Goal: Task Accomplishment & Management: Complete application form

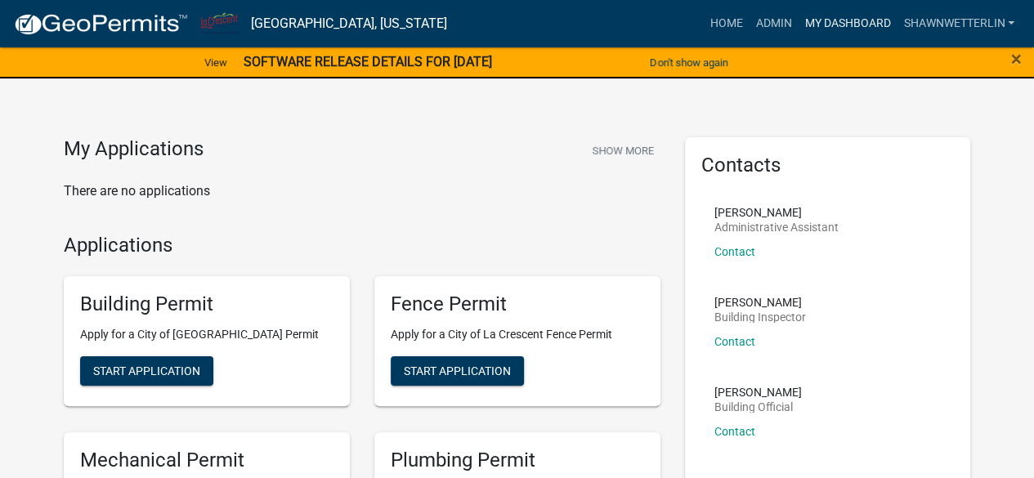
click at [830, 25] on link "My Dashboard" at bounding box center [847, 23] width 99 height 31
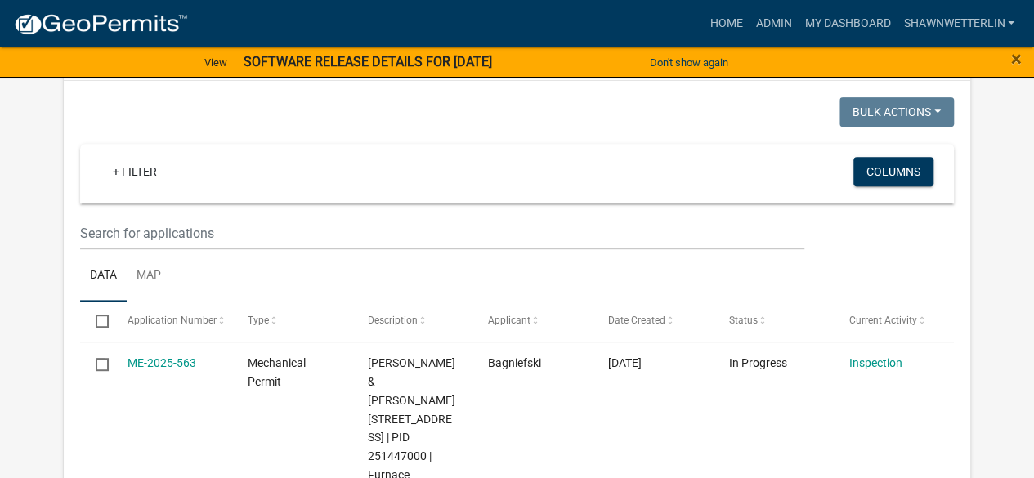
scroll to position [291, 0]
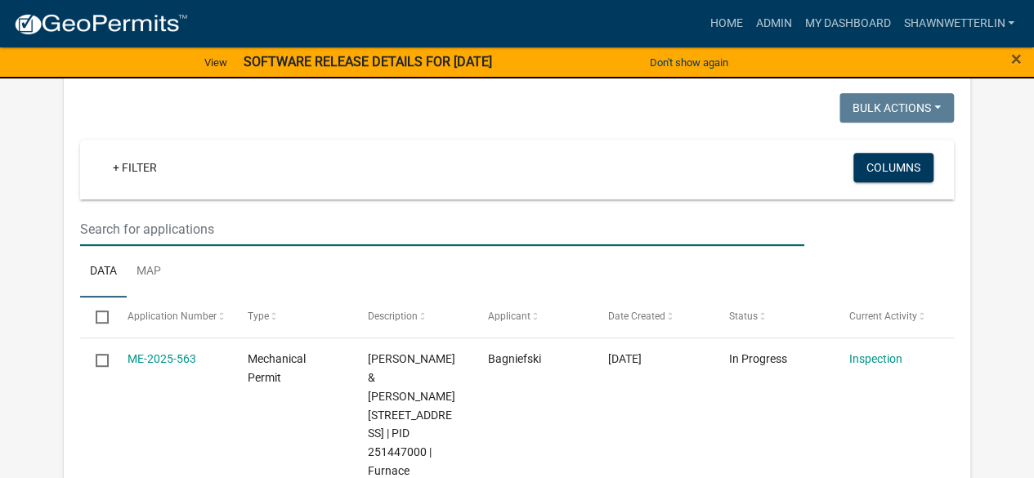
click at [161, 233] on input "text" at bounding box center [442, 230] width 724 height 34
type input "702"
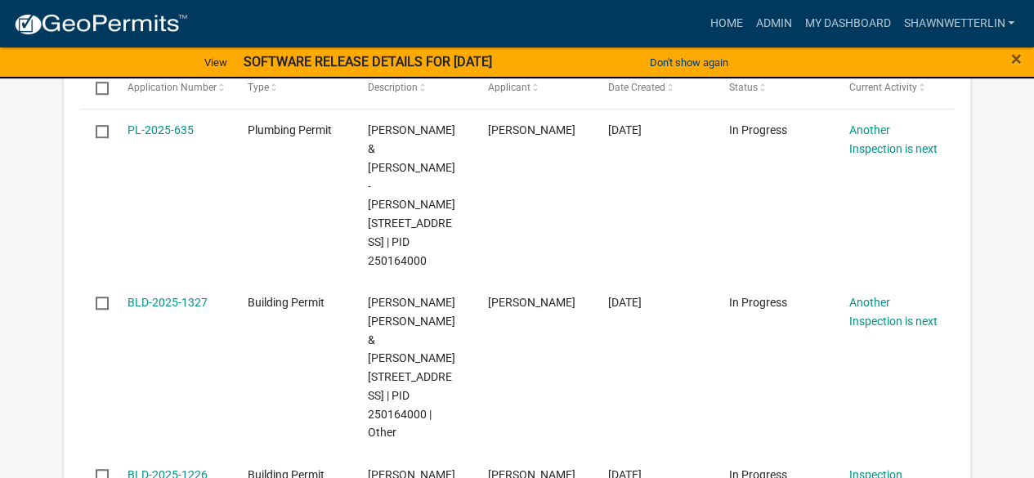
scroll to position [468, 0]
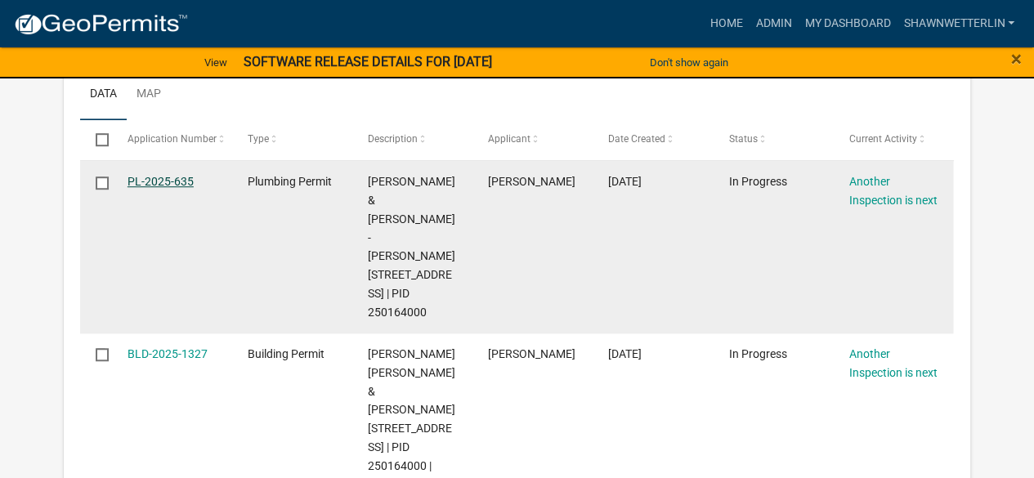
click at [165, 181] on link "PL-2025-635" at bounding box center [161, 181] width 66 height 13
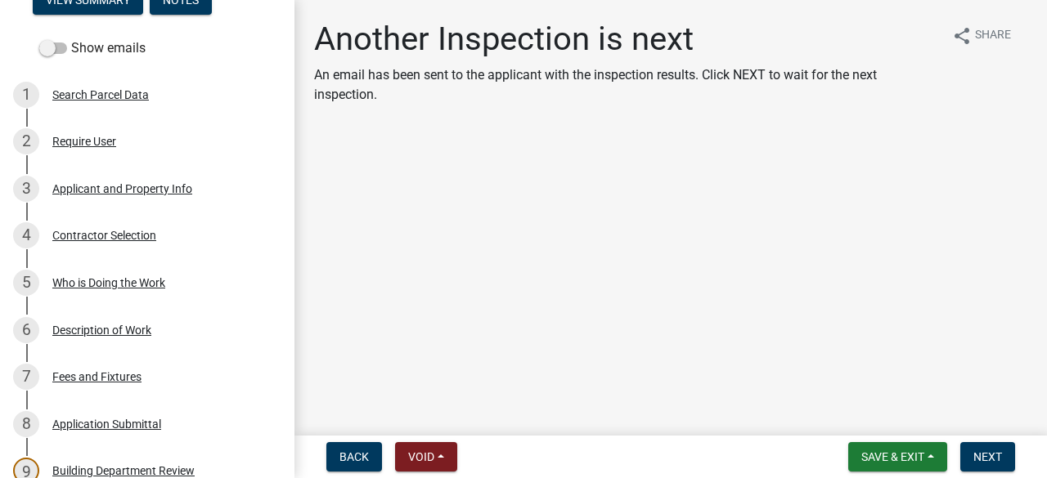
scroll to position [222, 0]
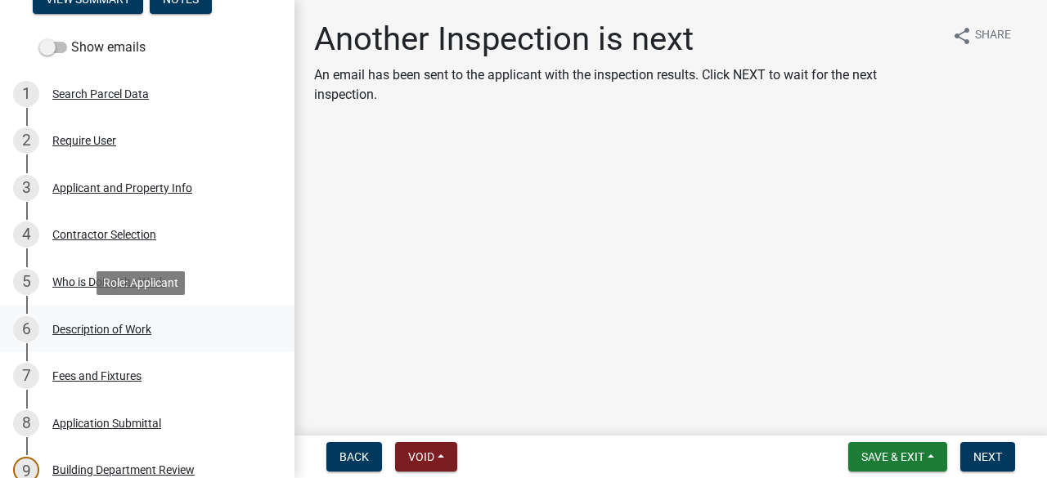
click at [139, 326] on div "Description of Work" at bounding box center [101, 329] width 99 height 11
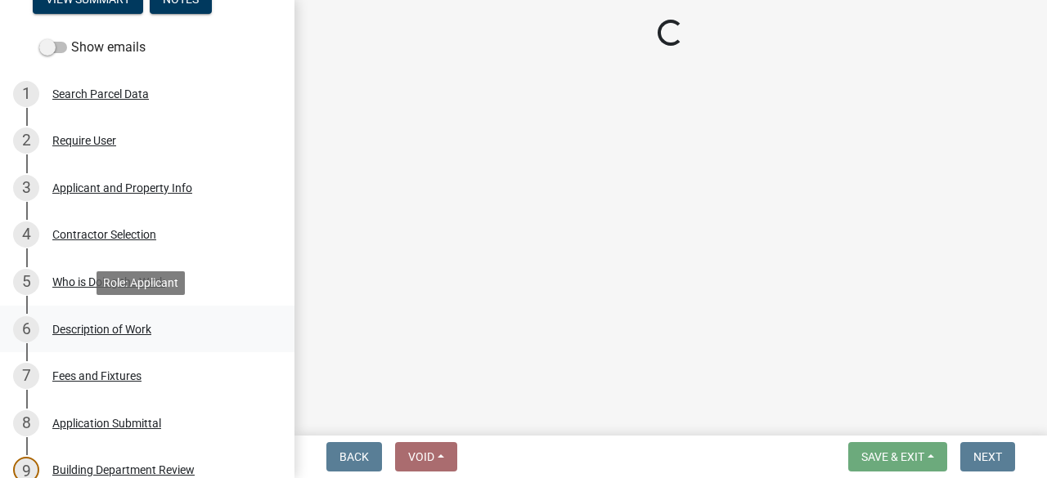
select select "59bf33d4-9d5c-4e7c-8b9a-7c1b13f00426"
select select "28f4028a-693d-415b-8130-38cfe69d94b3"
select select "4af7cc83-1d25-4c0b-a329-4ae30bd591bb"
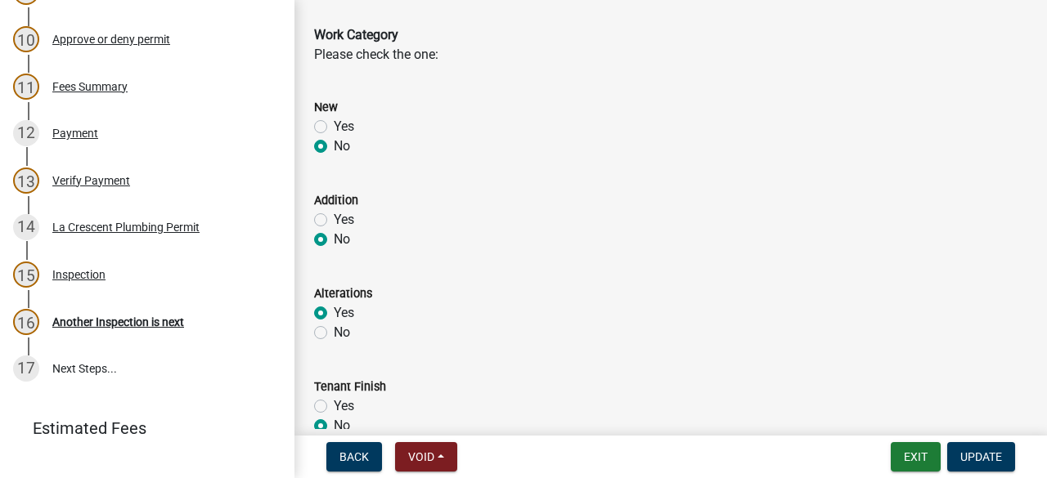
scroll to position [705, 0]
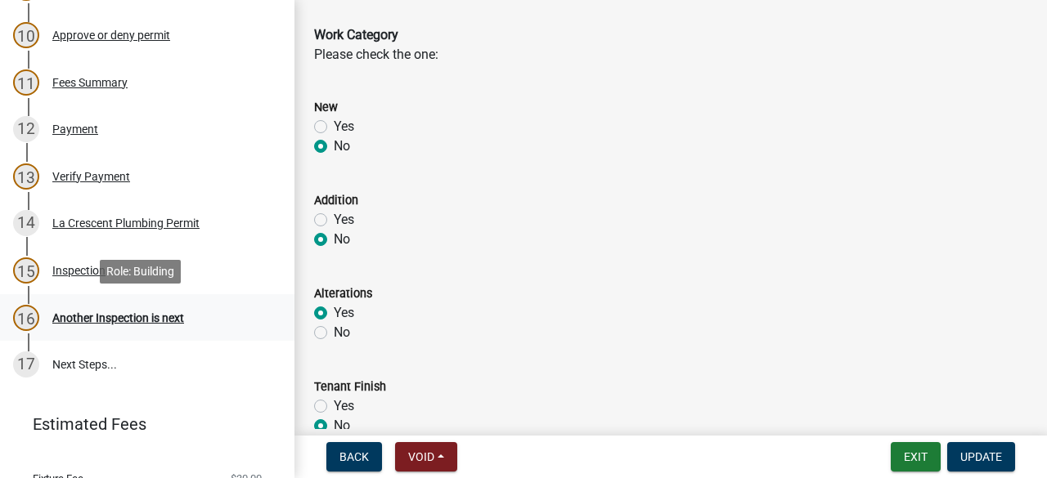
click at [82, 324] on div "16 Another Inspection is next" at bounding box center [140, 318] width 255 height 26
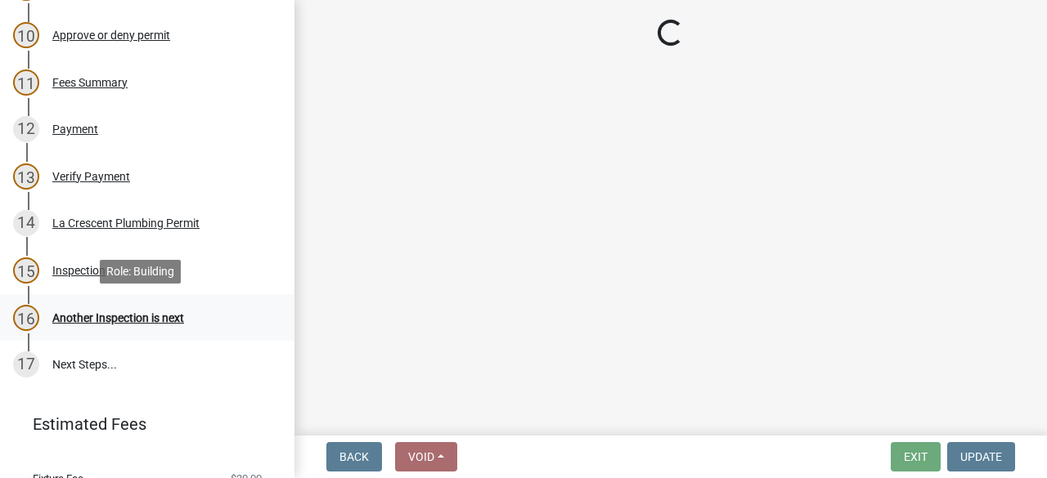
scroll to position [0, 0]
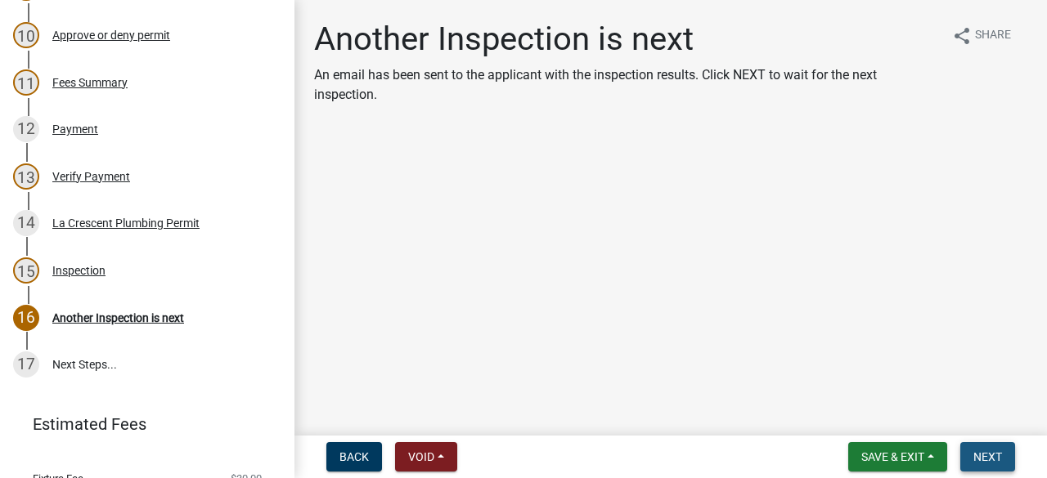
click at [988, 447] on button "Next" at bounding box center [987, 456] width 55 height 29
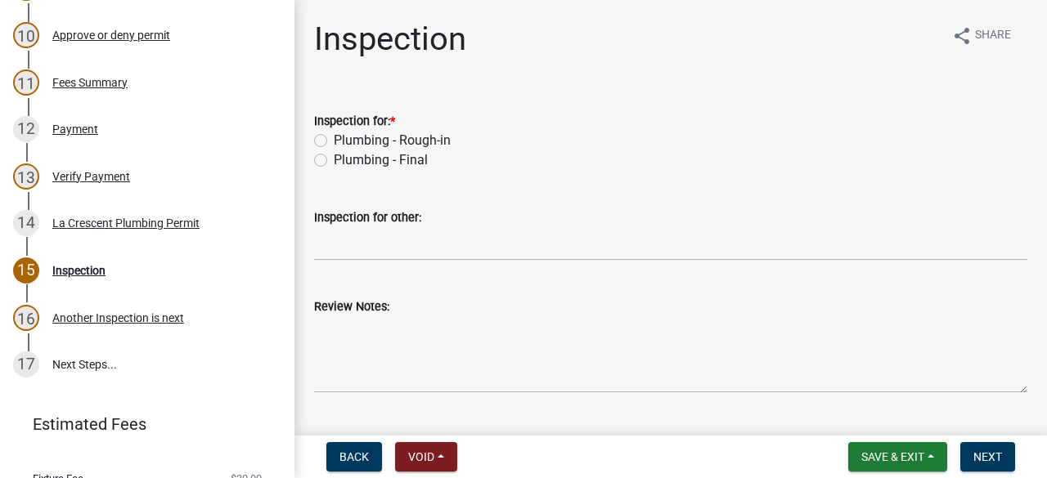
click at [334, 159] on label "Plumbing - Final" at bounding box center [381, 160] width 94 height 20
click at [334, 159] on input "Plumbing - Final" at bounding box center [339, 155] width 11 height 11
radio input "true"
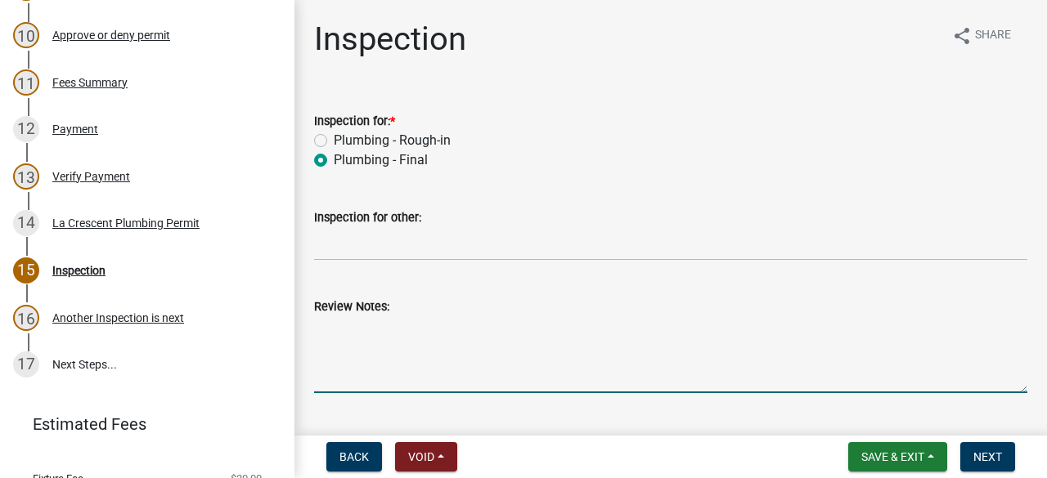
click at [381, 350] on textarea "Review Notes:" at bounding box center [670, 354] width 713 height 77
click at [356, 331] on textarea "[GEOGRAPHIC_DATA] bathroom completed." at bounding box center [670, 354] width 713 height 77
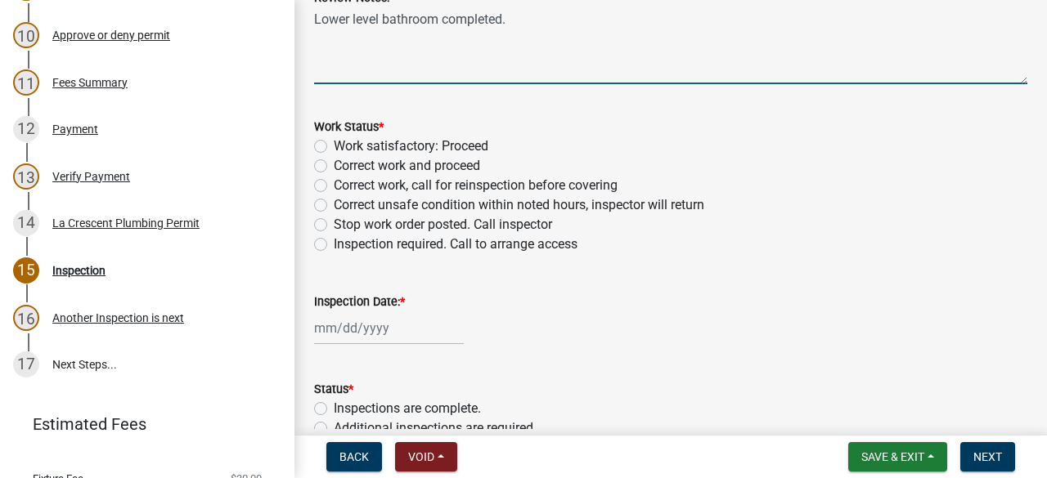
scroll to position [332, 0]
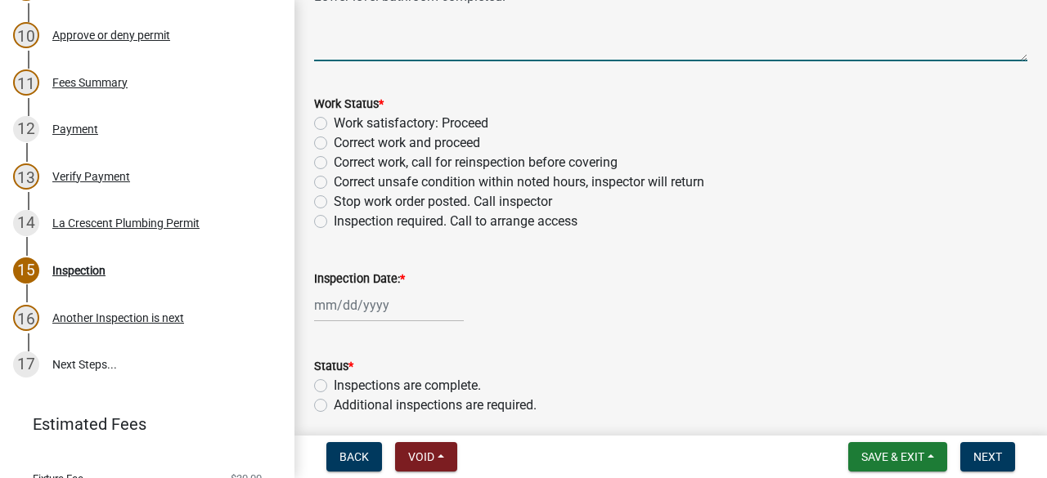
type textarea "Lower level bathroom completed."
click at [334, 127] on label "Work satisfactory: Proceed" at bounding box center [411, 124] width 155 height 20
click at [334, 124] on input "Work satisfactory: Proceed" at bounding box center [339, 119] width 11 height 11
radio input "true"
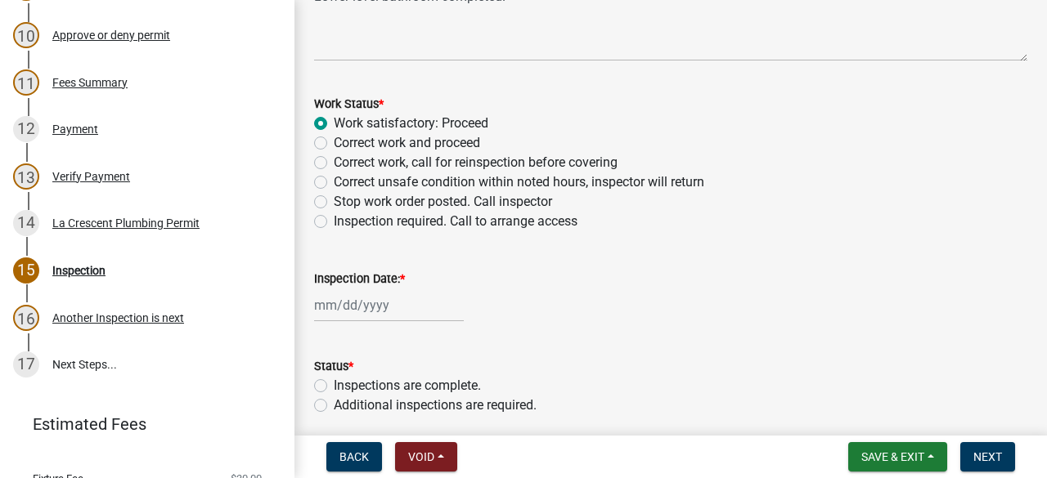
click at [356, 308] on div at bounding box center [389, 306] width 150 height 34
select select "10"
select select "2025"
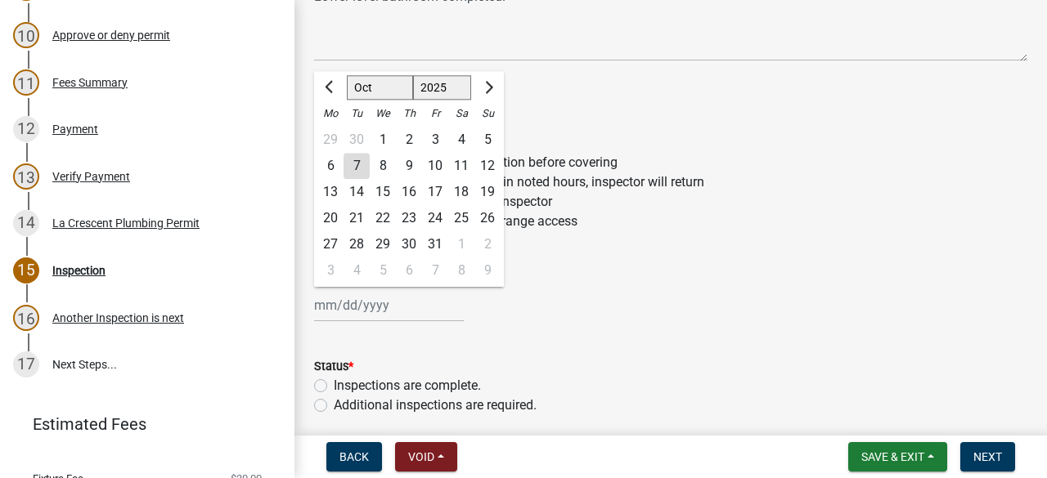
click at [361, 159] on div "7" at bounding box center [356, 166] width 26 height 26
type input "[DATE]"
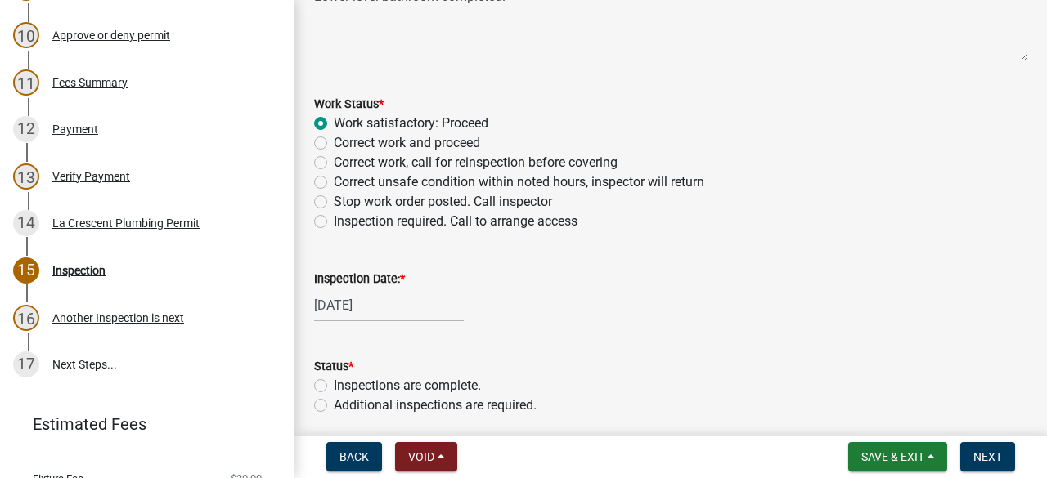
click at [334, 409] on label "Additional inspections are required." at bounding box center [435, 406] width 203 height 20
click at [334, 406] on input "Additional inspections are required." at bounding box center [339, 401] width 11 height 11
radio input "true"
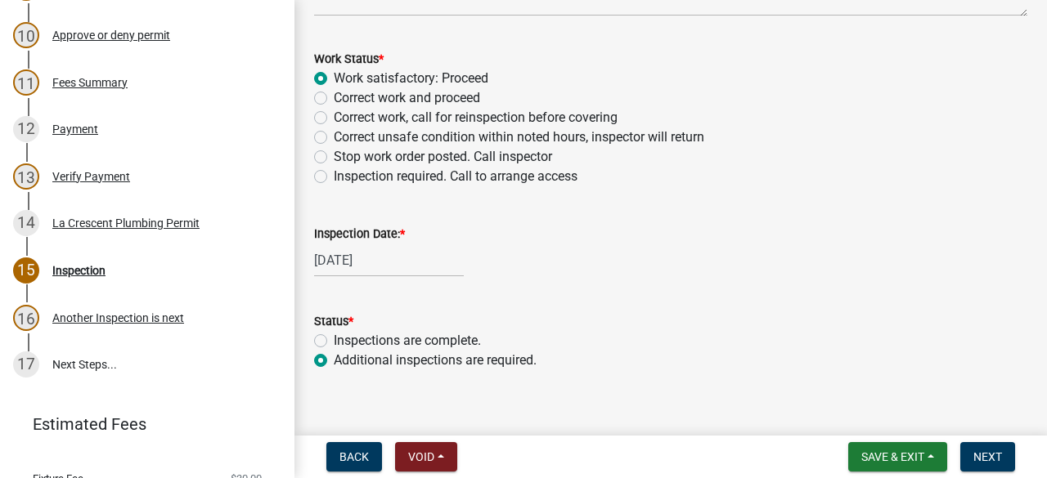
scroll to position [396, 0]
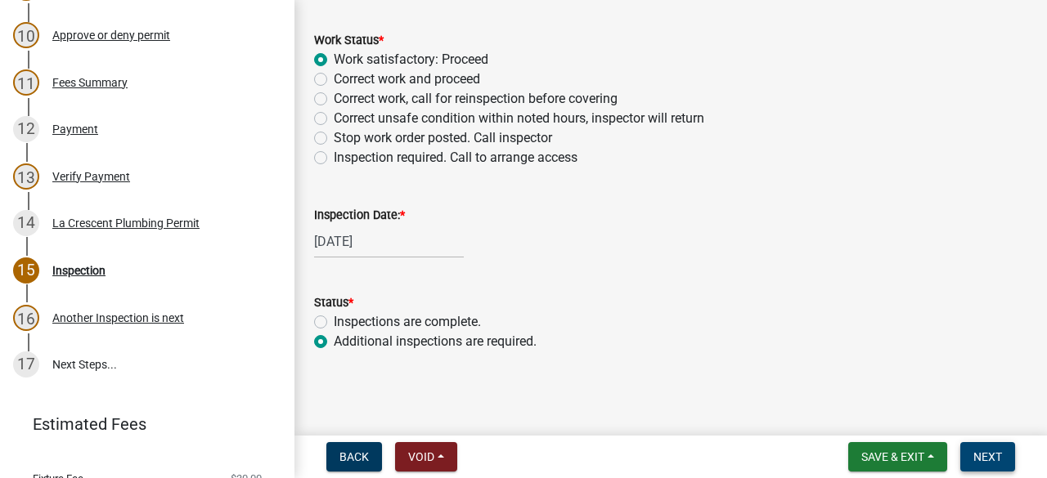
click at [981, 452] on span "Next" at bounding box center [987, 456] width 29 height 13
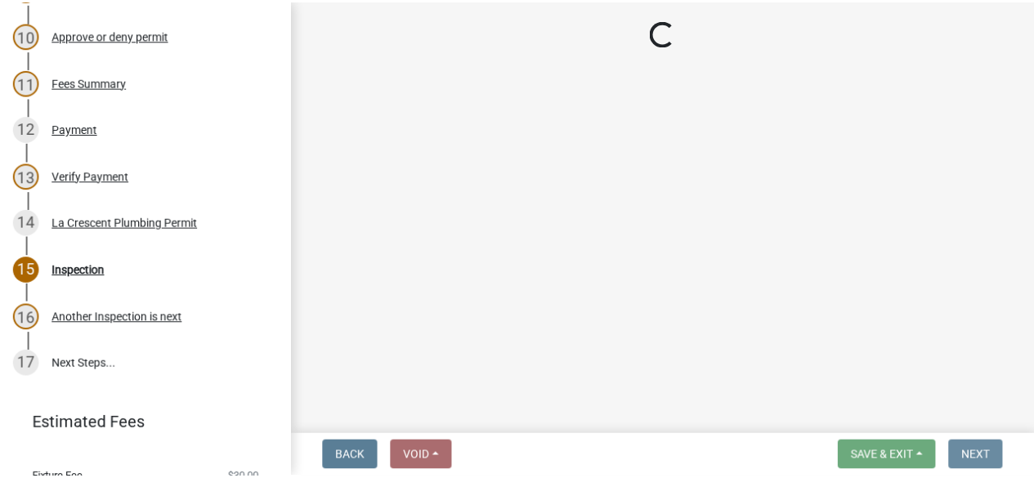
scroll to position [0, 0]
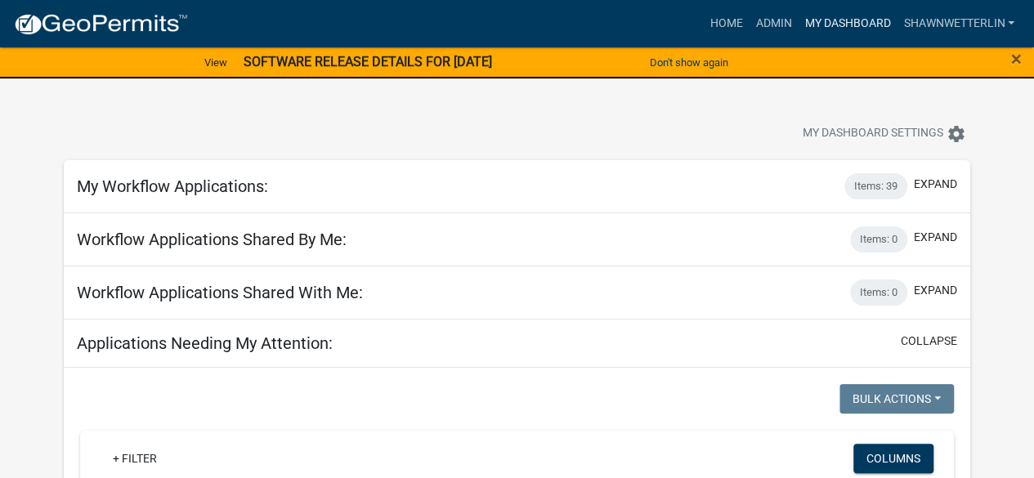
click at [861, 24] on link "My Dashboard" at bounding box center [847, 23] width 99 height 31
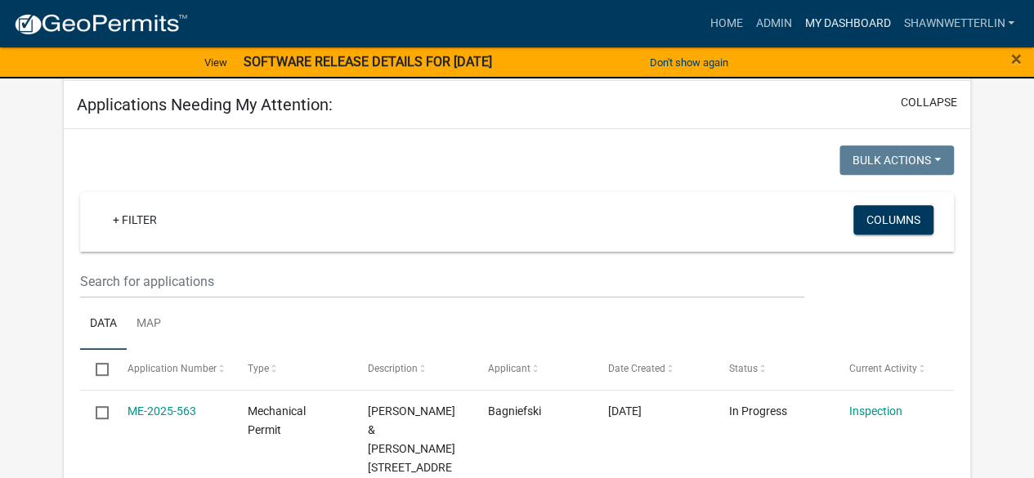
scroll to position [267, 0]
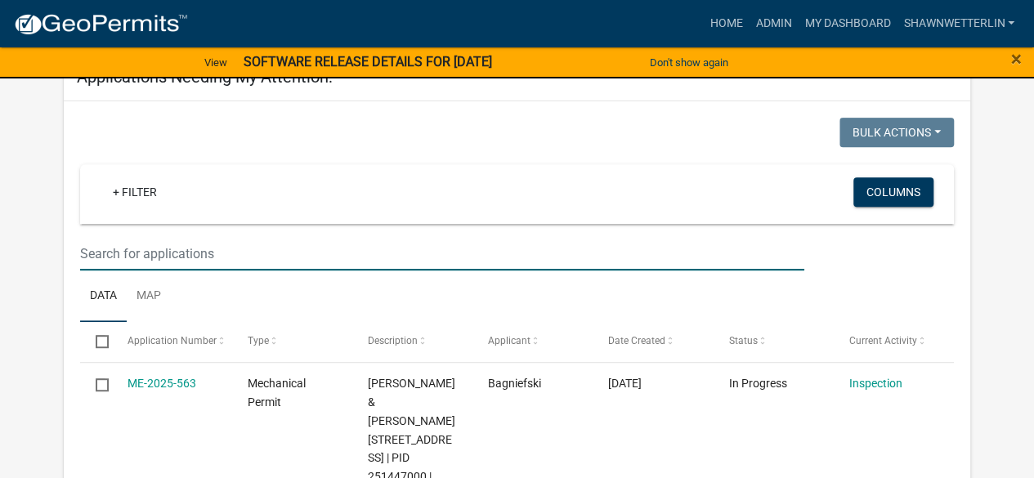
click at [258, 248] on input "text" at bounding box center [442, 254] width 724 height 34
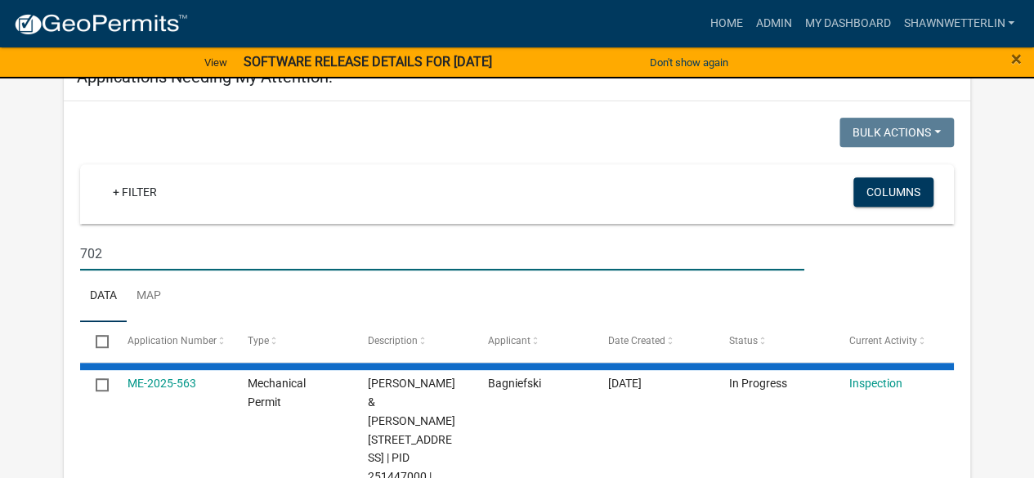
type input "702"
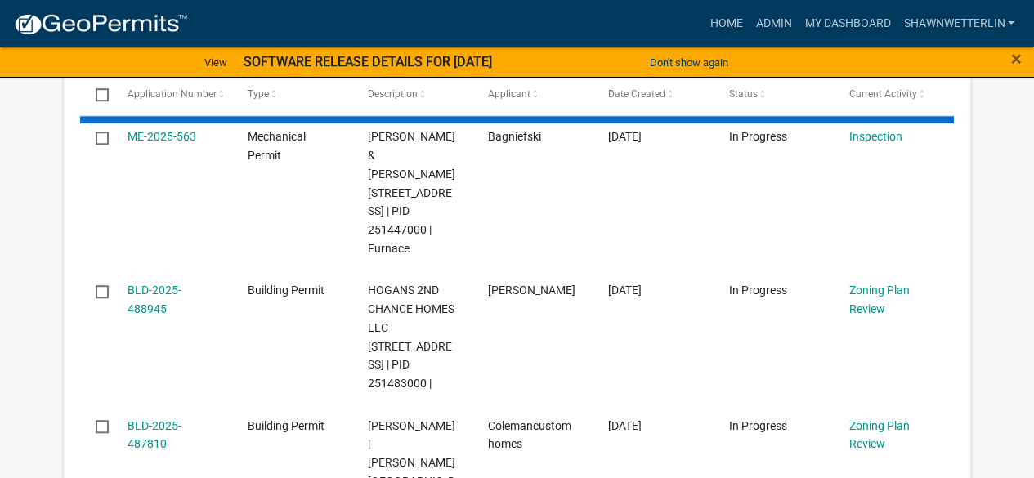
scroll to position [518, 0]
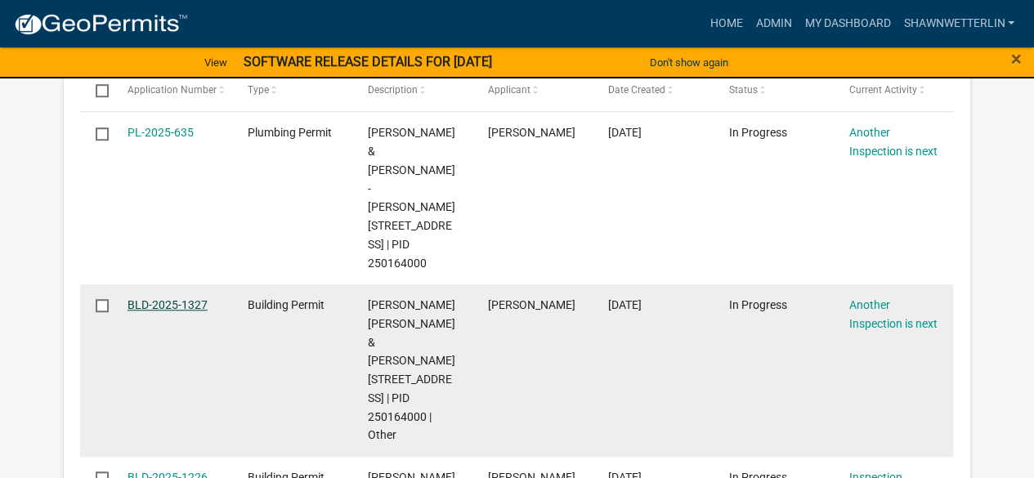
click at [204, 305] on link "BLD-2025-1327" at bounding box center [168, 304] width 80 height 13
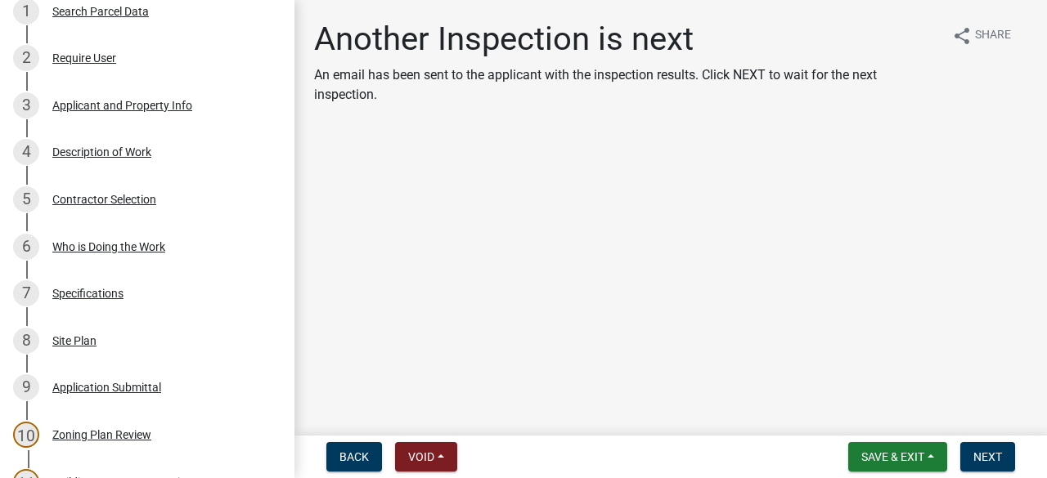
scroll to position [311, 0]
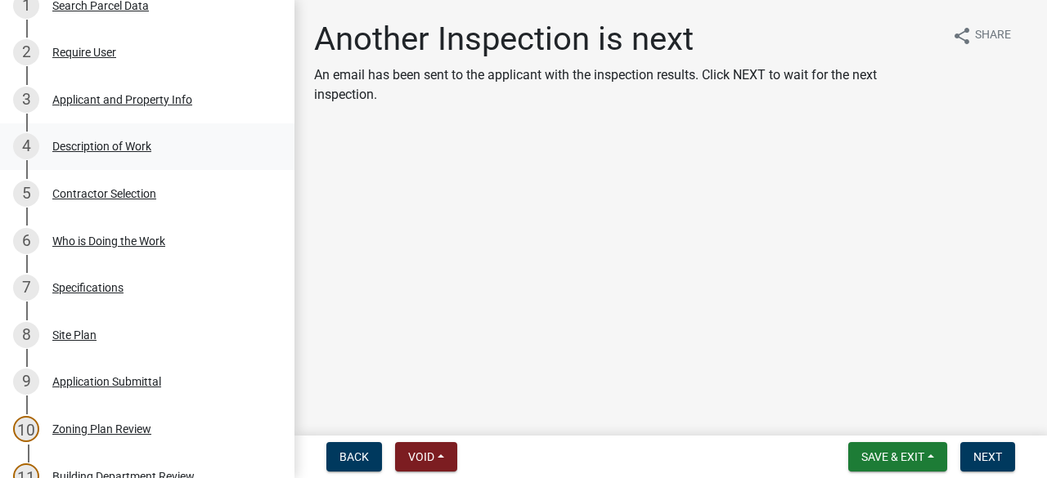
click at [138, 151] on div "Description of Work" at bounding box center [101, 146] width 99 height 11
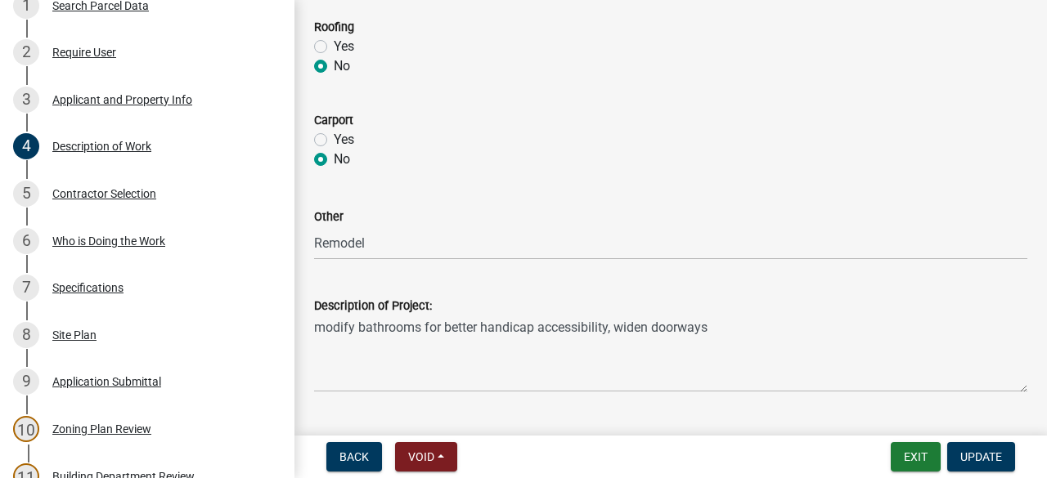
scroll to position [939, 0]
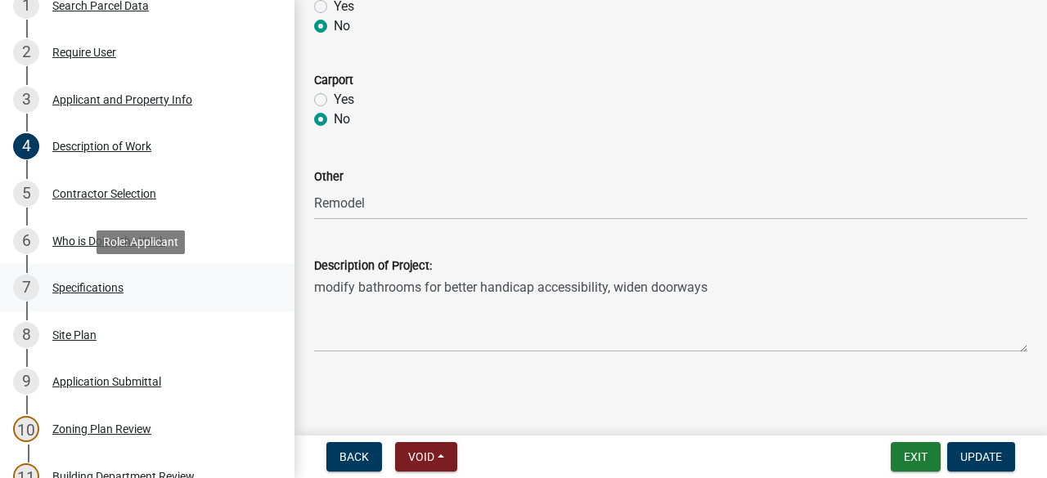
click at [99, 286] on div "Specifications" at bounding box center [87, 287] width 71 height 11
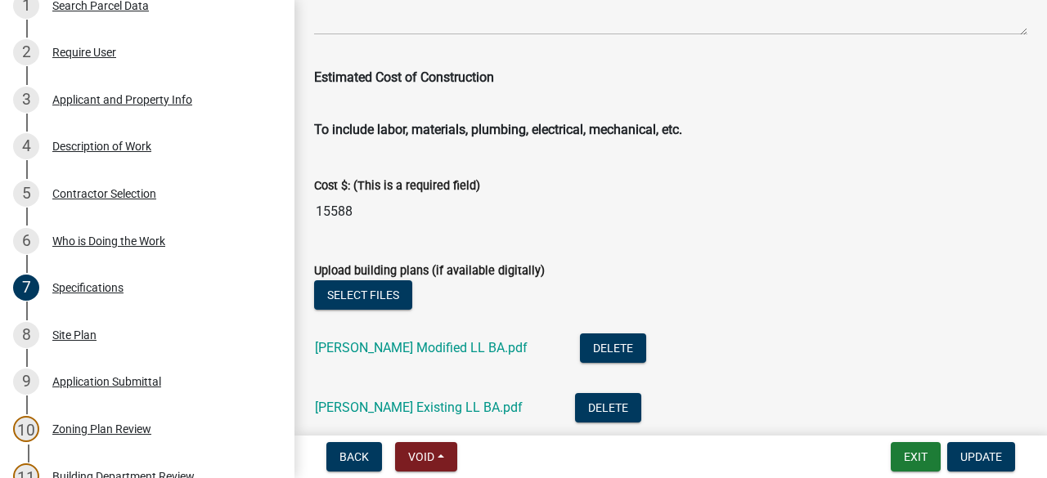
scroll to position [2958, 0]
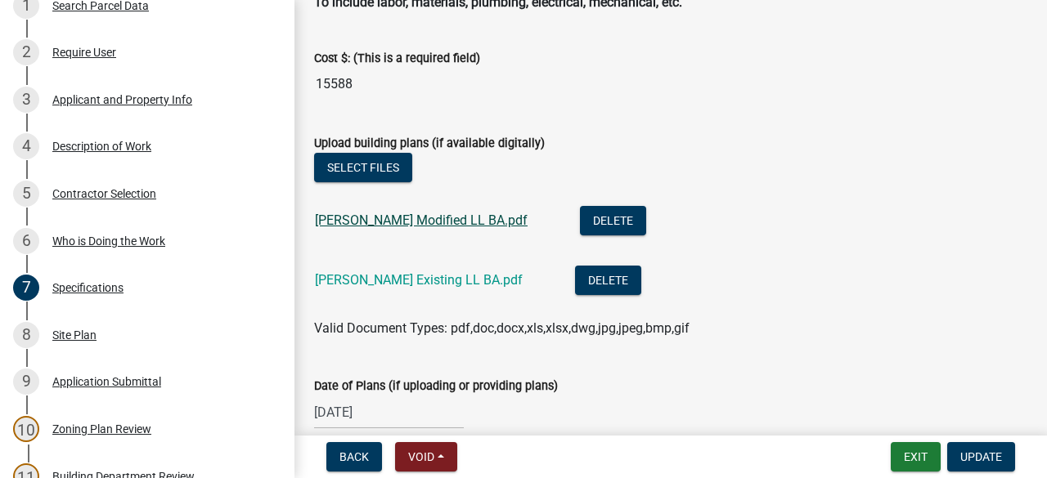
click at [393, 221] on link "[PERSON_NAME] Modified LL BA.pdf" at bounding box center [421, 221] width 213 height 16
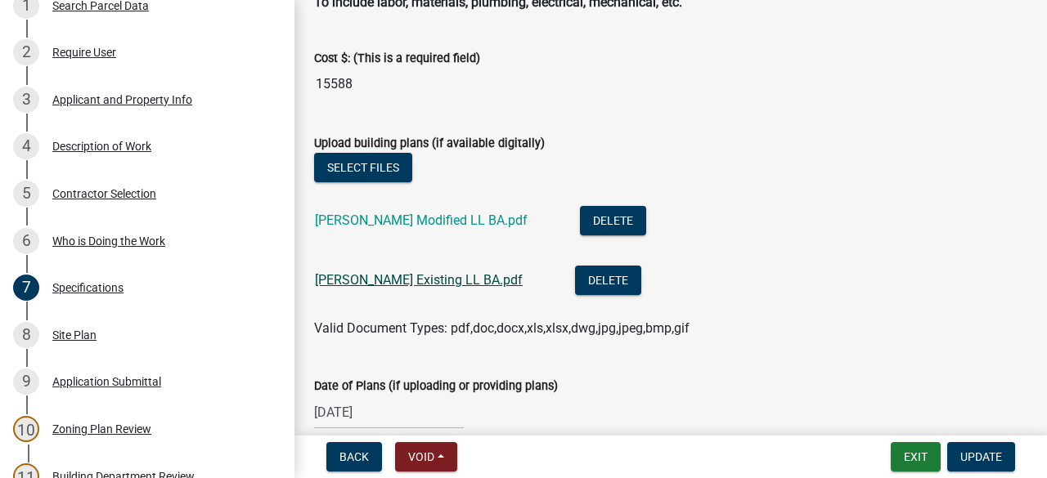
click at [384, 283] on link "[PERSON_NAME] Existing LL BA.pdf" at bounding box center [419, 280] width 208 height 16
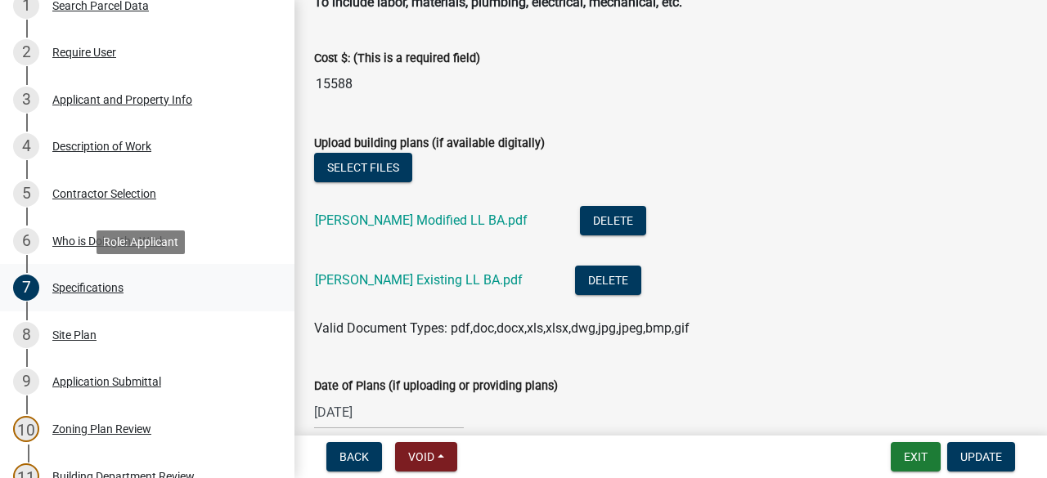
click at [86, 287] on div "Specifications" at bounding box center [87, 287] width 71 height 11
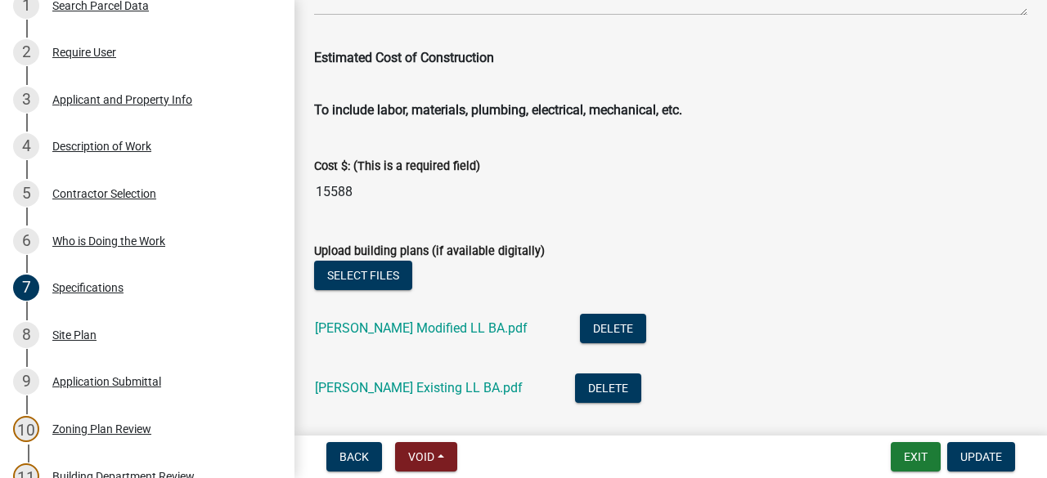
scroll to position [2839, 0]
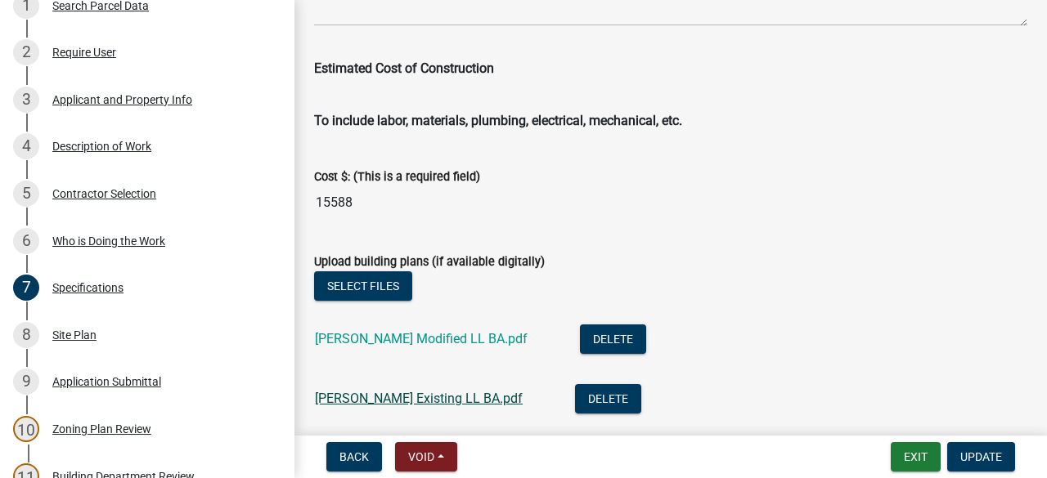
click at [389, 400] on link "[PERSON_NAME] Existing LL BA.pdf" at bounding box center [419, 399] width 208 height 16
click at [428, 399] on link "[PERSON_NAME] Existing LL BA.pdf" at bounding box center [419, 399] width 208 height 16
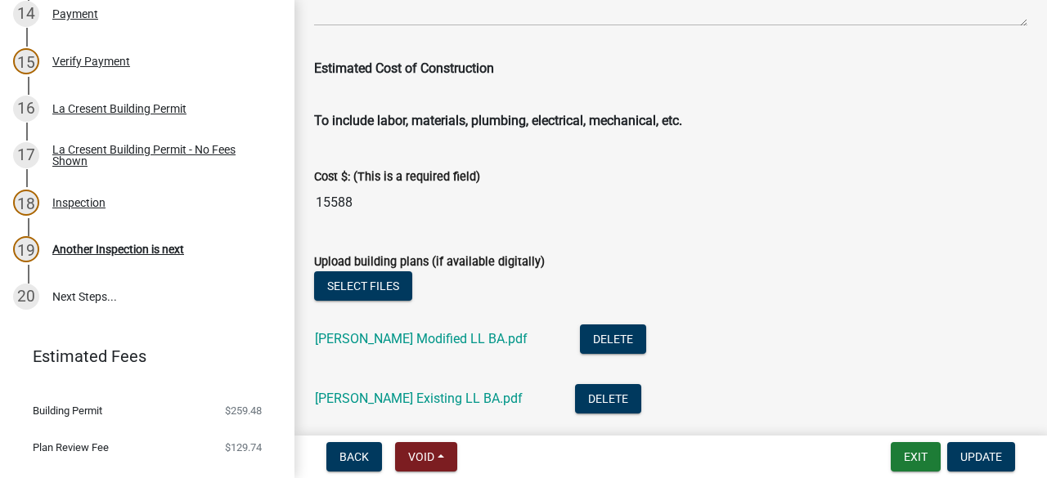
scroll to position [908, 0]
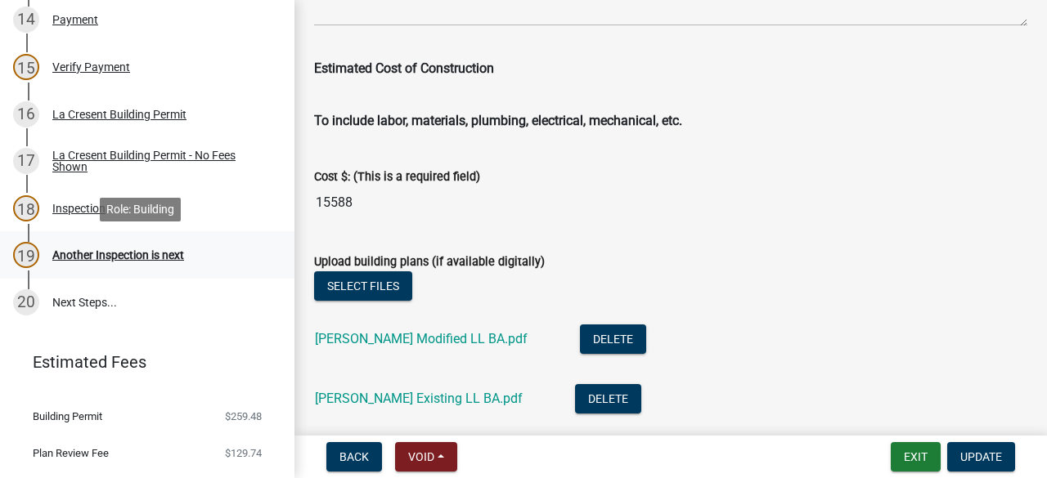
click at [143, 255] on div "Another Inspection is next" at bounding box center [118, 254] width 132 height 11
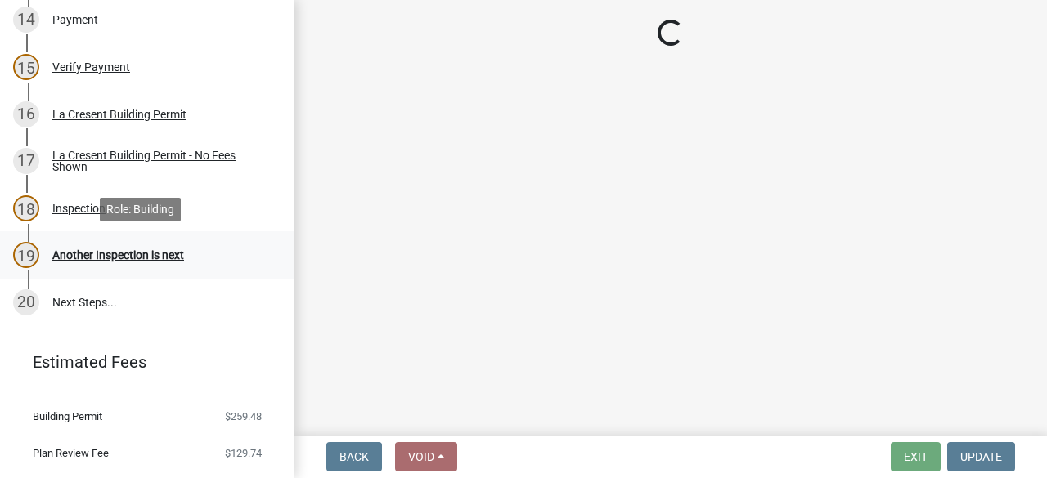
scroll to position [0, 0]
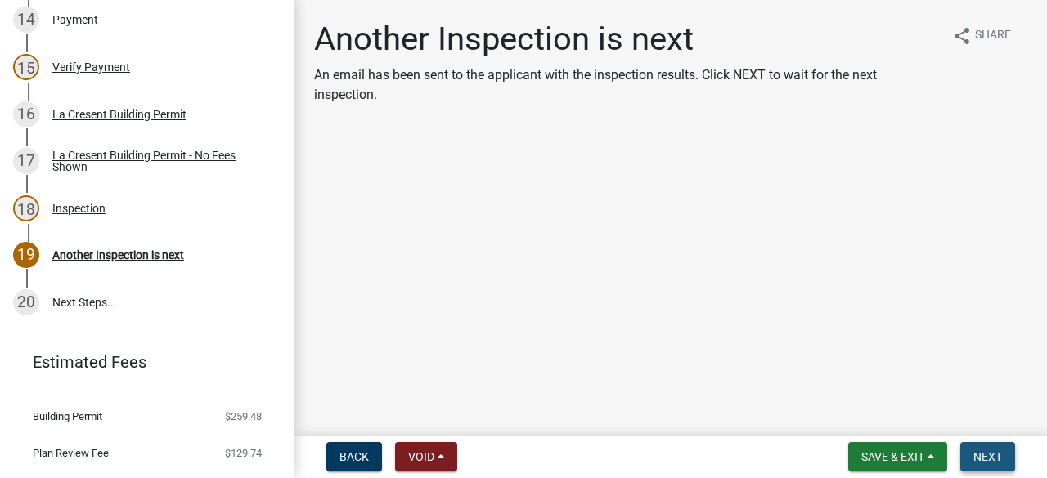
click at [999, 452] on span "Next" at bounding box center [987, 456] width 29 height 13
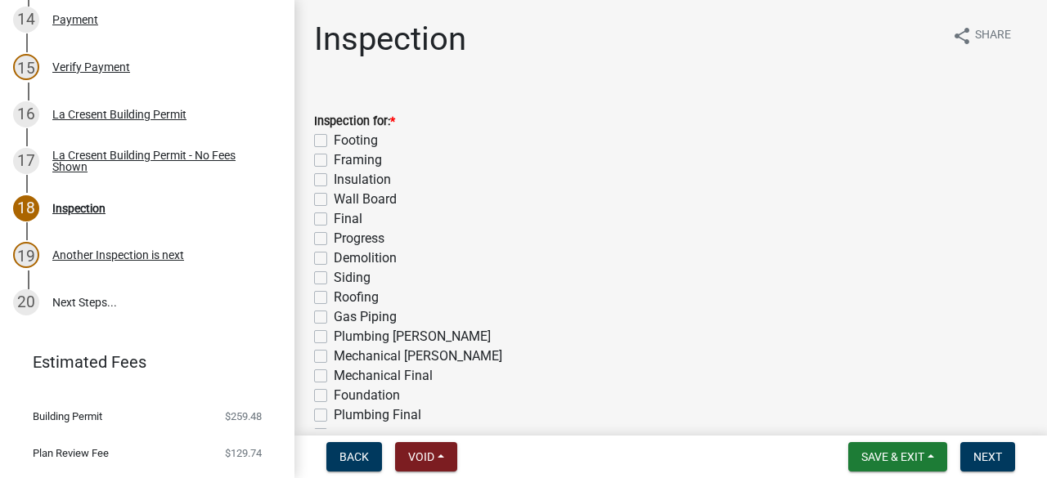
click at [334, 220] on label "Final" at bounding box center [348, 219] width 29 height 20
click at [334, 220] on input "Final" at bounding box center [339, 214] width 11 height 11
checkbox input "true"
checkbox input "false"
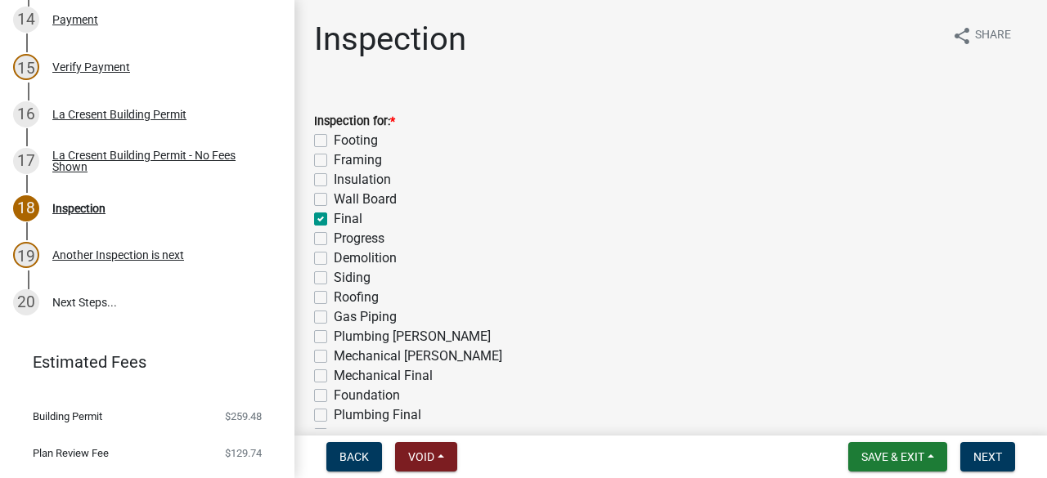
checkbox input "false"
checkbox input "true"
checkbox input "false"
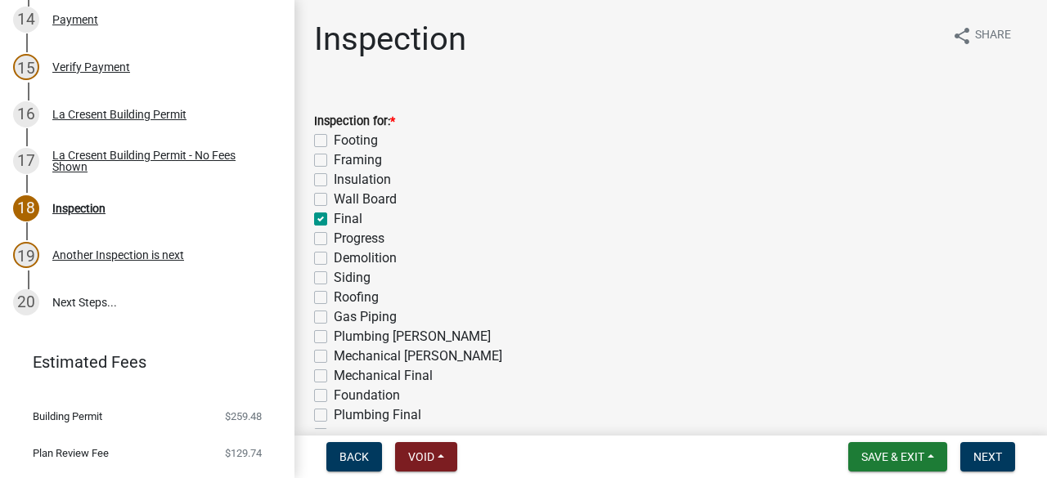
checkbox input "false"
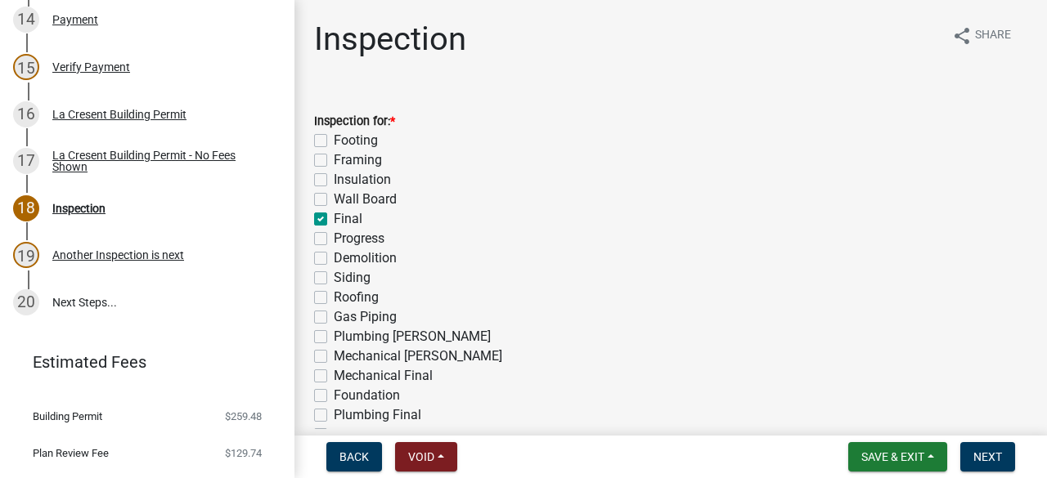
checkbox input "false"
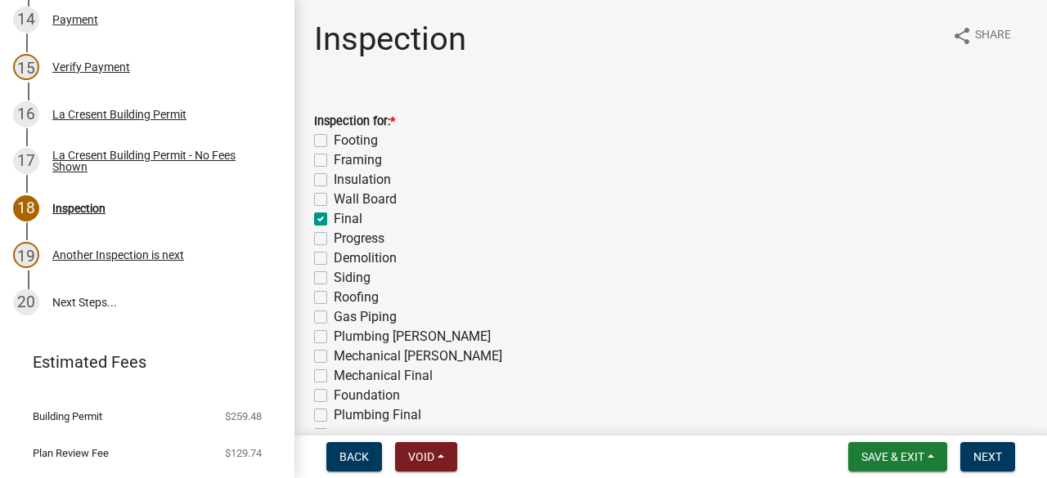
checkbox input "false"
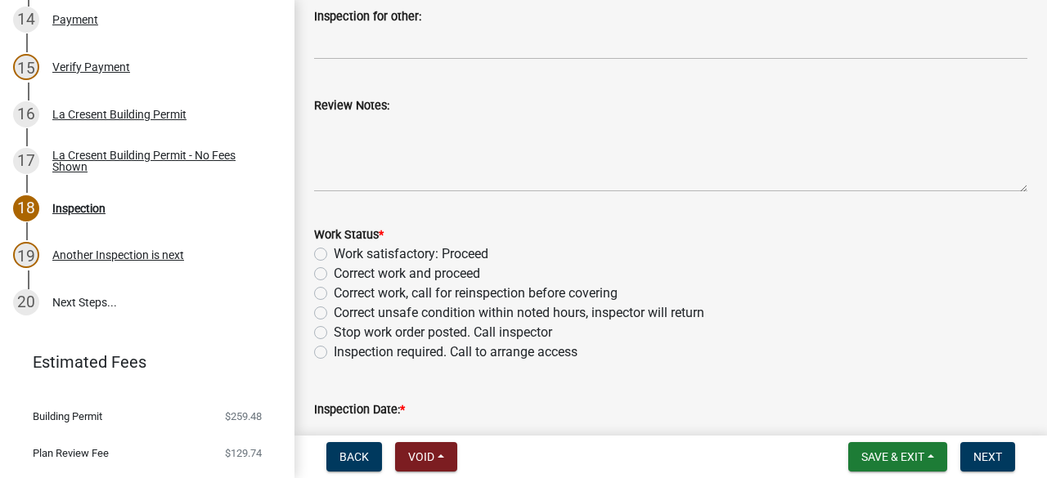
scroll to position [576, 0]
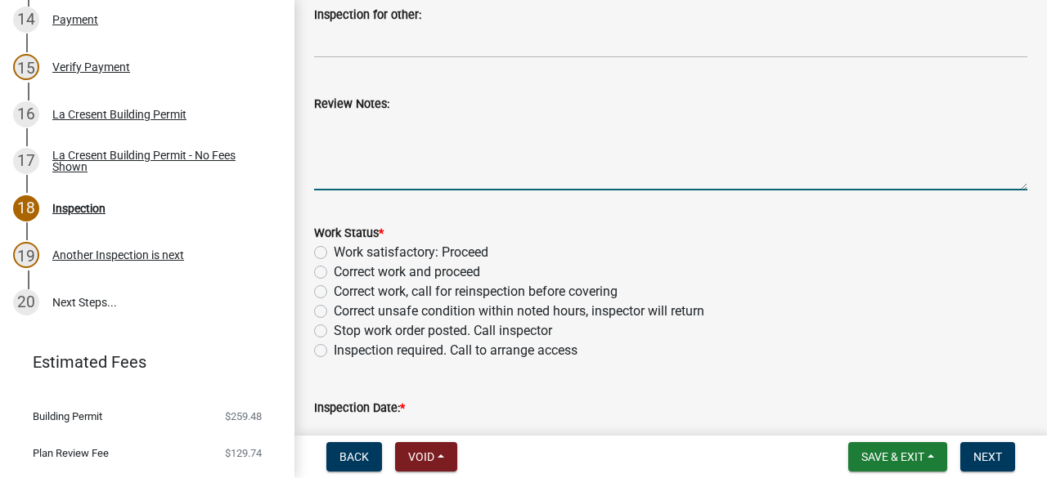
click at [439, 149] on textarea "Review Notes:" at bounding box center [670, 152] width 713 height 77
click at [684, 123] on textarea "Basement bathroom completed. Garage and rear entry door hears also completed." at bounding box center [670, 152] width 713 height 77
click at [660, 151] on textarea "Basement bathroom completed. Garage and rear entry door headers also completed." at bounding box center [670, 152] width 713 height 77
type textarea "Basement bathroom completed. Garage and rear entry door headers also completed."
click at [334, 253] on label "Work satisfactory: Proceed" at bounding box center [411, 253] width 155 height 20
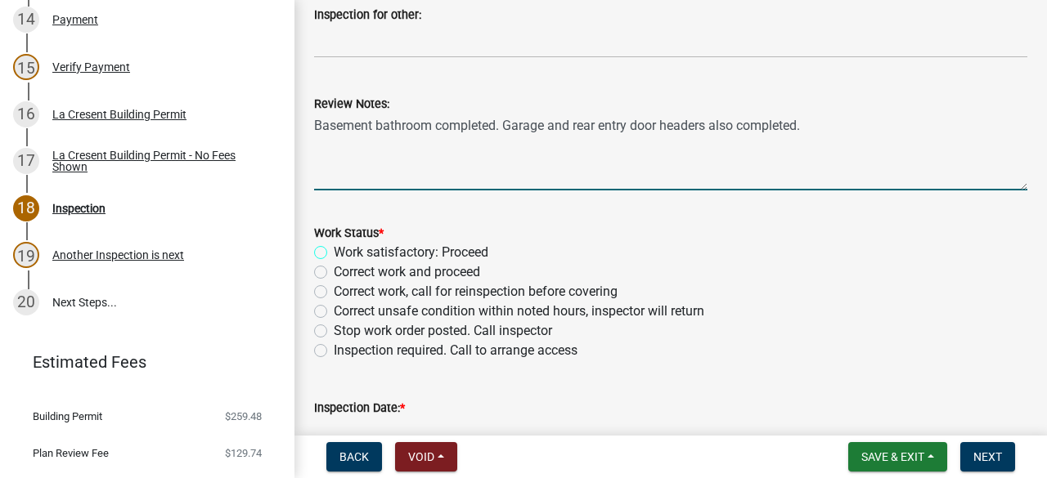
click at [334, 253] on input "Work satisfactory: Proceed" at bounding box center [339, 248] width 11 height 11
radio input "true"
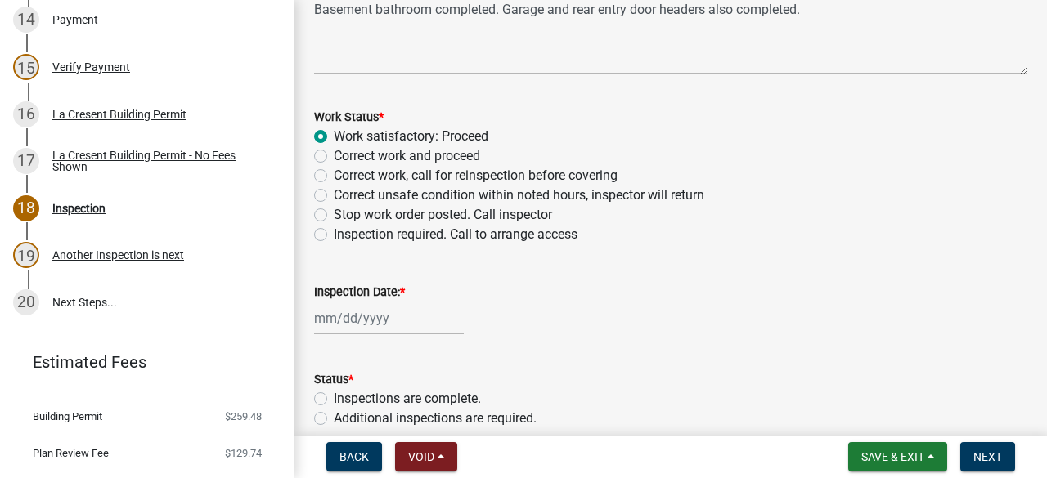
scroll to position [769, 0]
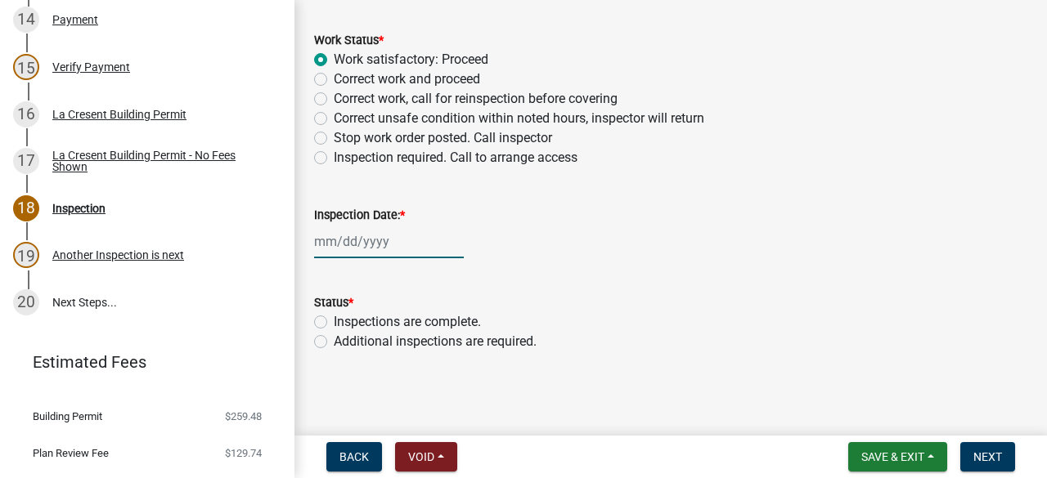
click at [372, 230] on div at bounding box center [389, 242] width 150 height 34
select select "10"
select select "2025"
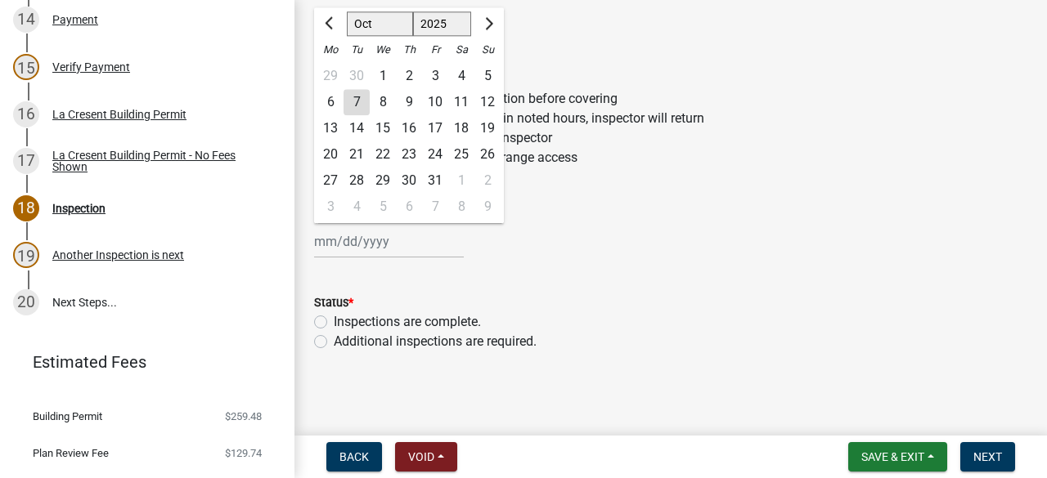
click at [354, 110] on div "7" at bounding box center [356, 102] width 26 height 26
type input "[DATE]"
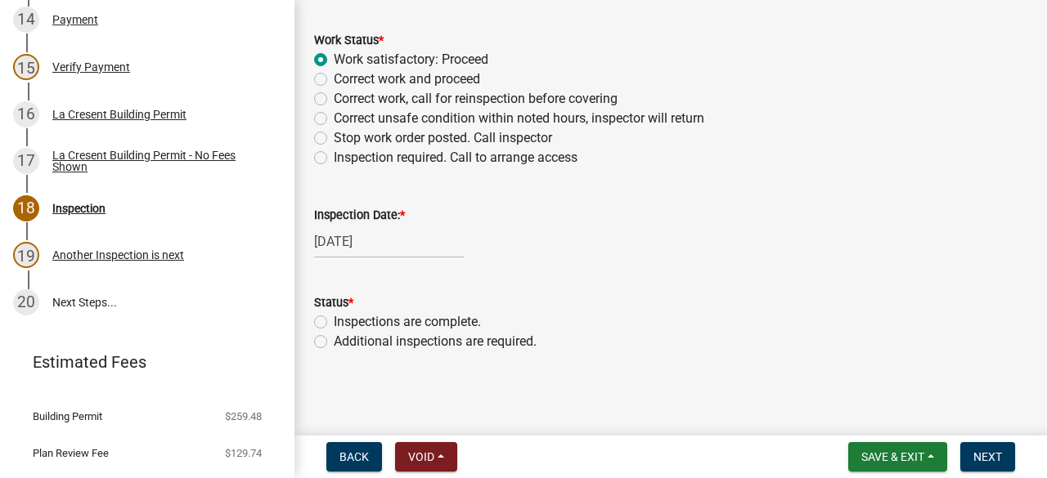
click at [334, 318] on label "Inspections are complete." at bounding box center [407, 322] width 147 height 20
click at [334, 318] on input "Inspections are complete." at bounding box center [339, 317] width 11 height 11
radio input "true"
click at [995, 450] on span "Next" at bounding box center [987, 456] width 29 height 13
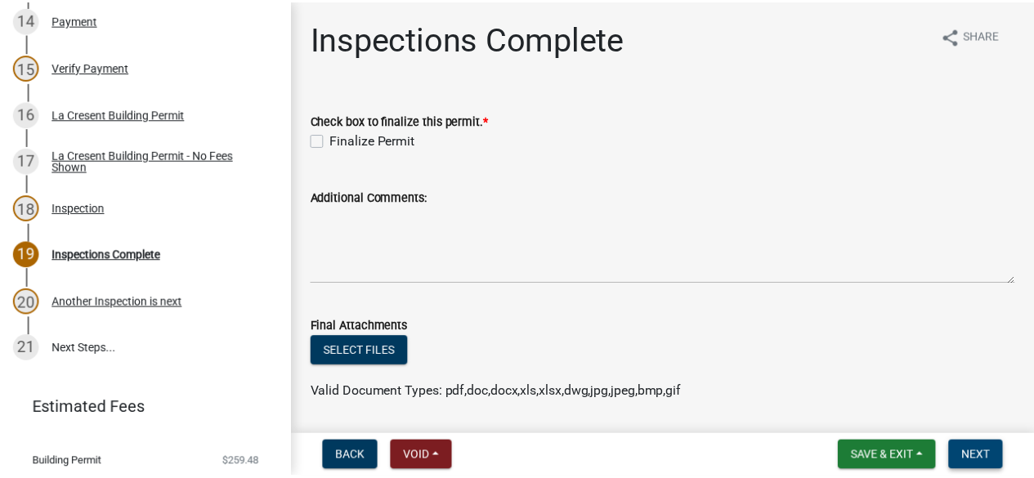
scroll to position [955, 0]
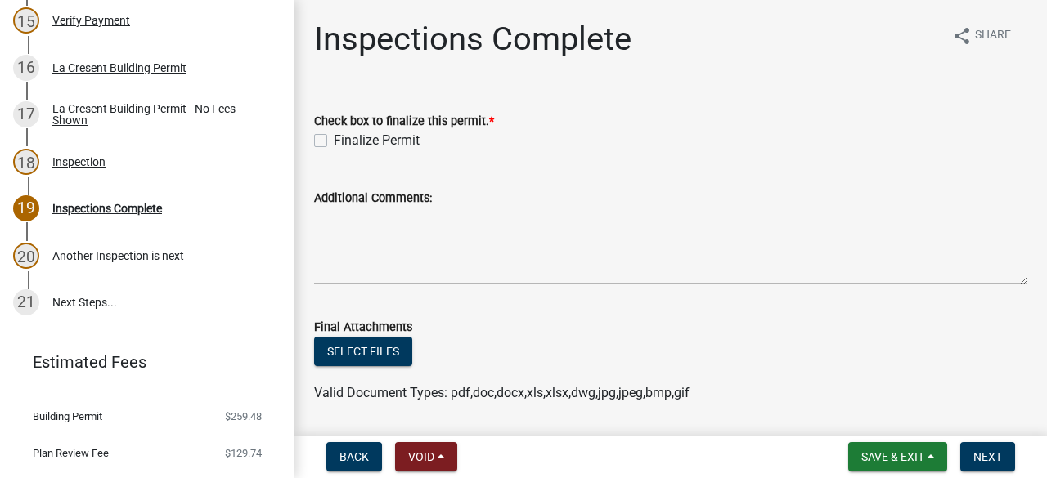
click at [334, 140] on label "Finalize Permit" at bounding box center [377, 141] width 86 height 20
click at [334, 140] on input "Finalize Permit" at bounding box center [339, 136] width 11 height 11
checkbox input "true"
click at [997, 448] on button "Next" at bounding box center [987, 456] width 55 height 29
